Goal: Transaction & Acquisition: Purchase product/service

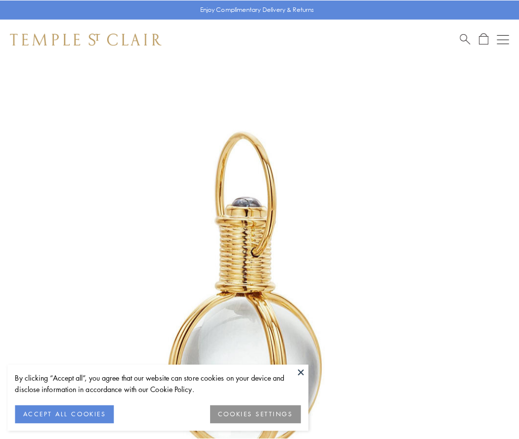
scroll to position [258, 0]
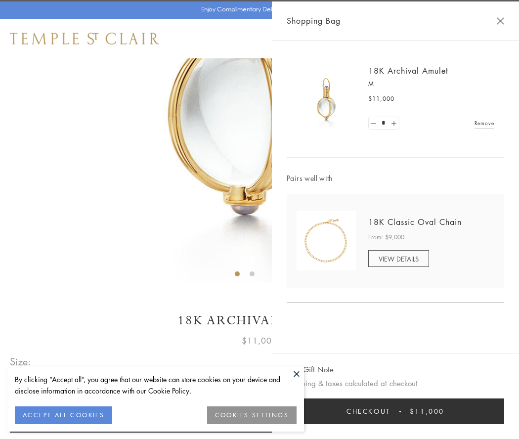
click at [396, 411] on button "Checkout $11,000" at bounding box center [396, 412] width 218 height 26
